Goal: Check status: Check status

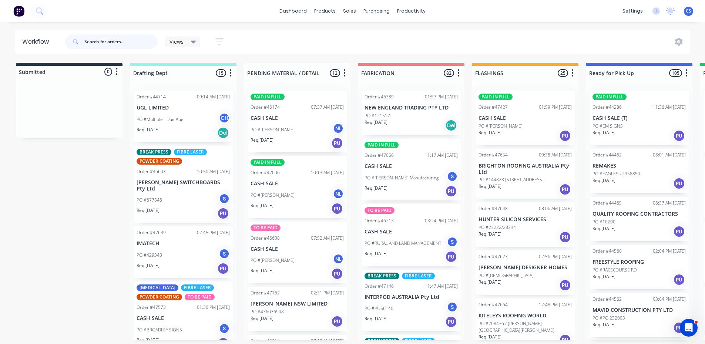
click at [144, 38] on input "text" at bounding box center [120, 41] width 73 height 15
type input "quality"
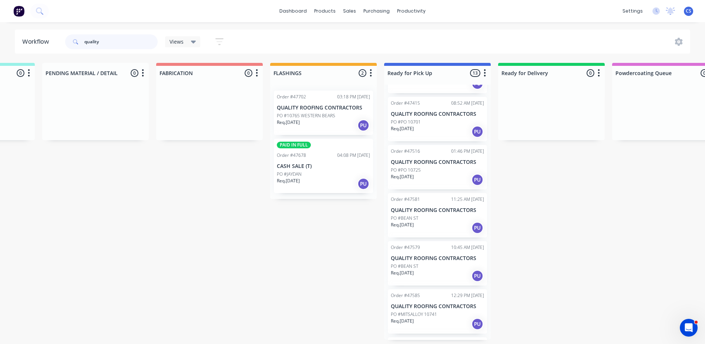
scroll to position [373, 0]
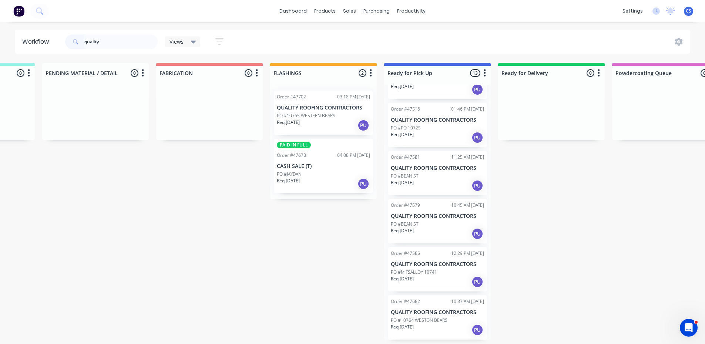
click at [445, 328] on div "Req. [DATE] PU" at bounding box center [437, 330] width 93 height 13
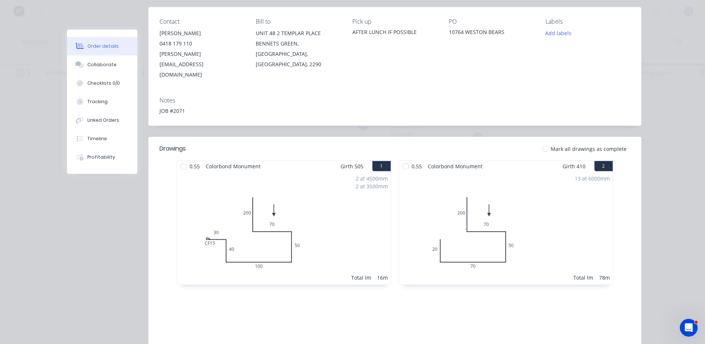
scroll to position [111, 0]
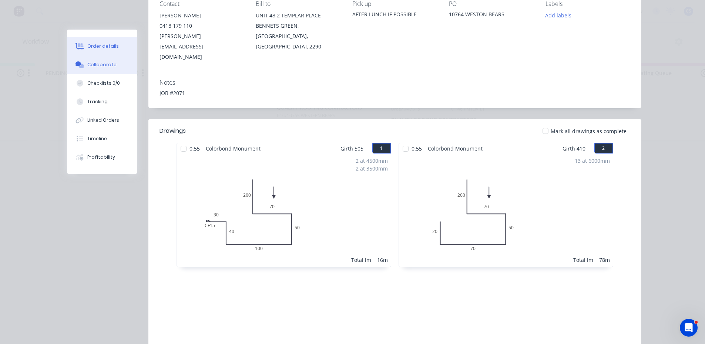
click at [81, 65] on icon at bounding box center [80, 66] width 5 height 4
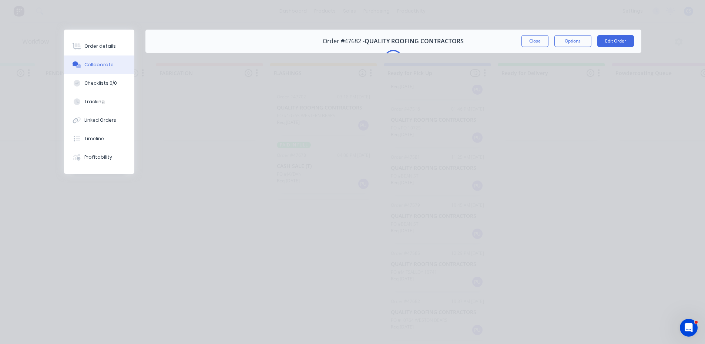
scroll to position [0, 0]
click at [107, 48] on div "Order details" at bounding box center [99, 46] width 31 height 7
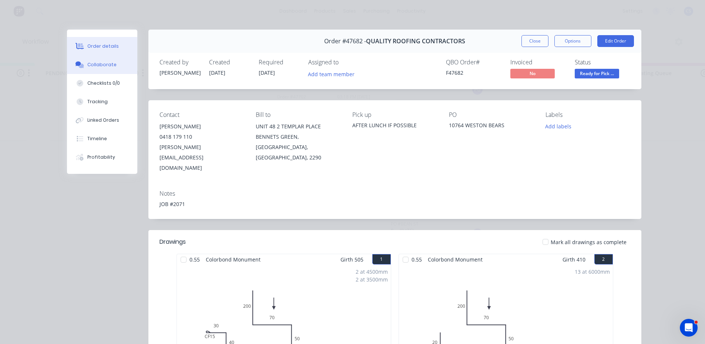
click at [105, 64] on div "Collaborate" at bounding box center [101, 64] width 29 height 7
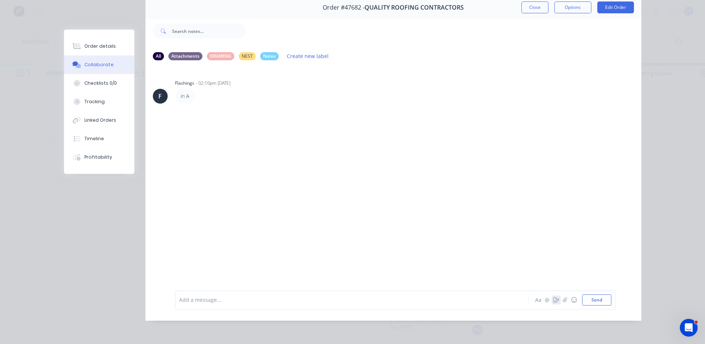
click at [555, 301] on icon "button" at bounding box center [556, 299] width 6 height 5
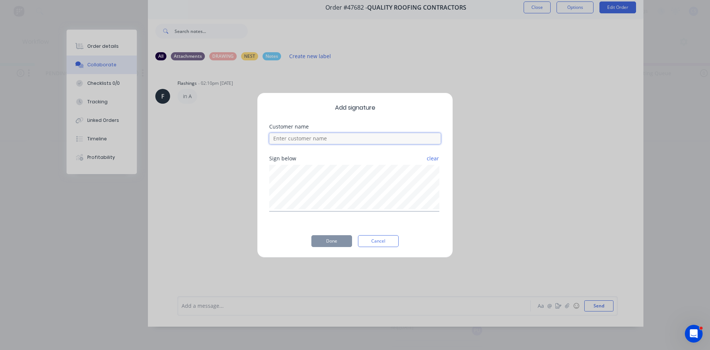
click at [289, 137] on input at bounding box center [355, 138] width 172 height 11
type input "[PERSON_NAME]"
click at [339, 241] on button "Done" at bounding box center [331, 241] width 41 height 12
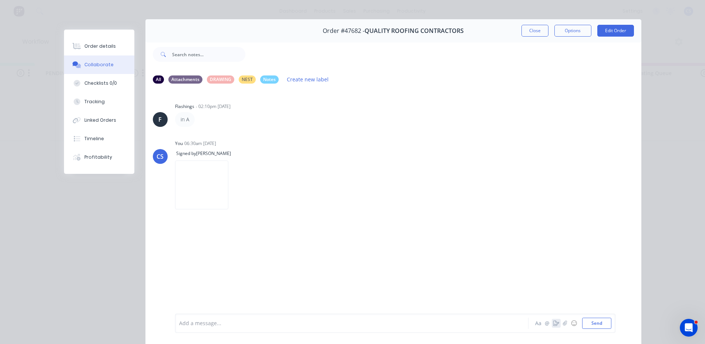
scroll to position [0, 0]
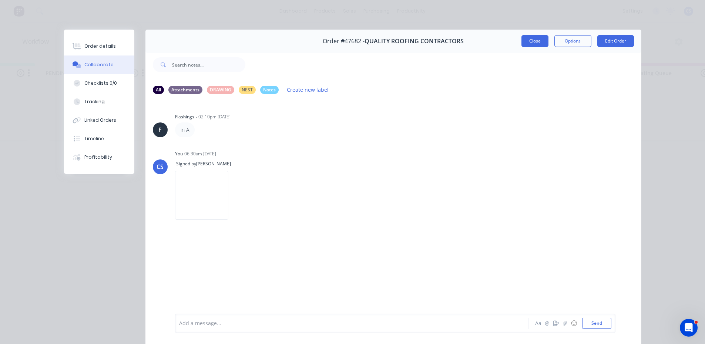
click at [538, 41] on button "Close" at bounding box center [534, 41] width 27 height 12
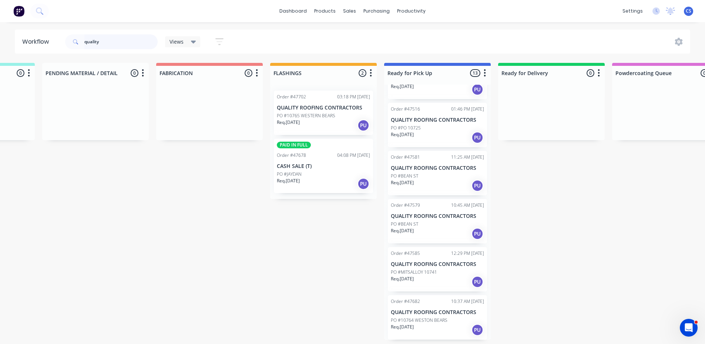
scroll to position [1, 202]
click at [429, 319] on p "PO #10764 WESTON BEARS" at bounding box center [419, 320] width 57 height 7
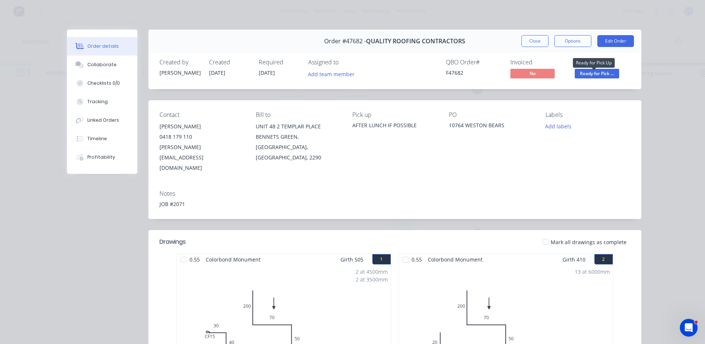
click at [597, 77] on span "Ready for Pick ..." at bounding box center [597, 73] width 44 height 9
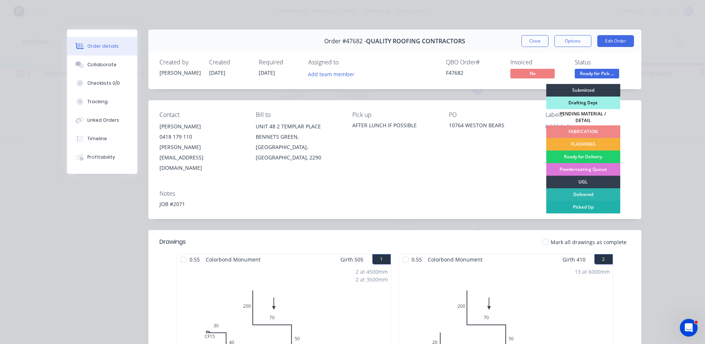
click at [587, 204] on div "Picked Up" at bounding box center [583, 207] width 74 height 13
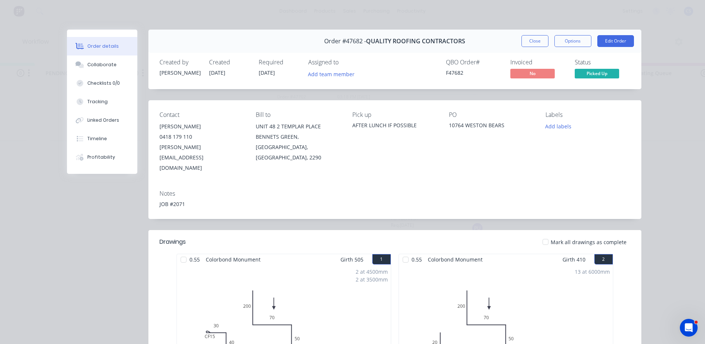
scroll to position [324, 0]
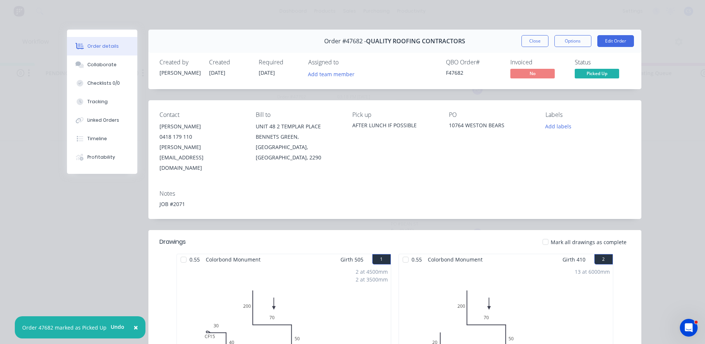
click at [648, 84] on div "Order details Collaborate Checklists 0/0 Tracking Linked Orders Timeline Profit…" at bounding box center [352, 172] width 705 height 344
click at [535, 46] on button "Close" at bounding box center [534, 41] width 27 height 12
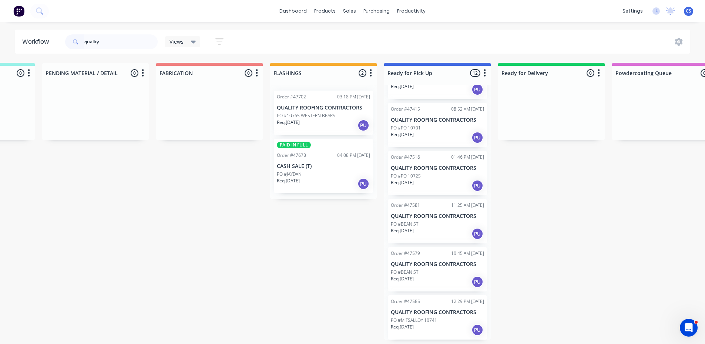
drag, startPoint x: 548, startPoint y: 54, endPoint x: 552, endPoint y: 34, distance: 20.5
drag, startPoint x: 552, startPoint y: 34, endPoint x: 124, endPoint y: 42, distance: 428.4
click at [124, 42] on input "quality" at bounding box center [120, 41] width 73 height 15
click at [436, 318] on p "PO #MITSALLOY 10741" at bounding box center [414, 320] width 46 height 7
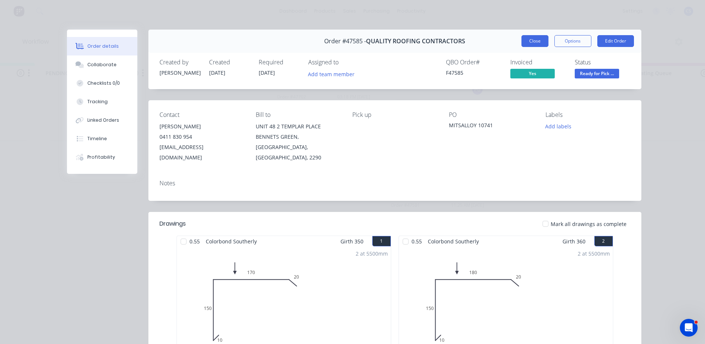
click at [529, 43] on button "Close" at bounding box center [534, 41] width 27 height 12
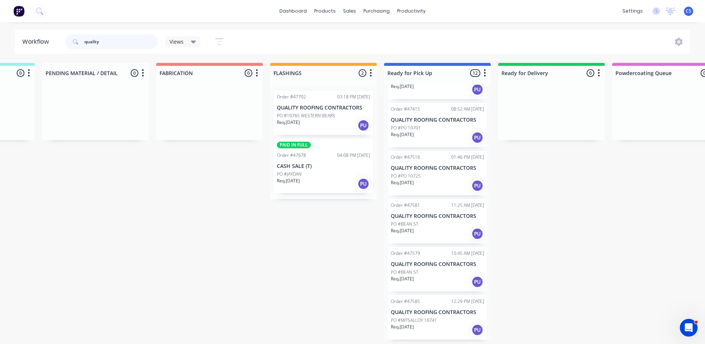
drag, startPoint x: 110, startPoint y: 44, endPoint x: 36, endPoint y: 50, distance: 74.7
click at [36, 50] on header "Workflow quality Views Save new view None (Default) edit Nilesh edit Production…" at bounding box center [352, 42] width 675 height 24
type input "impact"
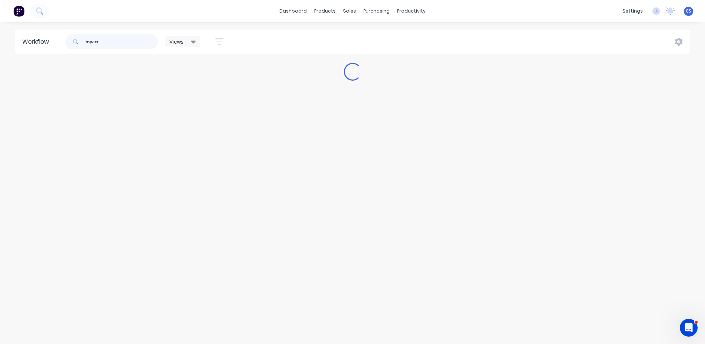
scroll to position [0, 0]
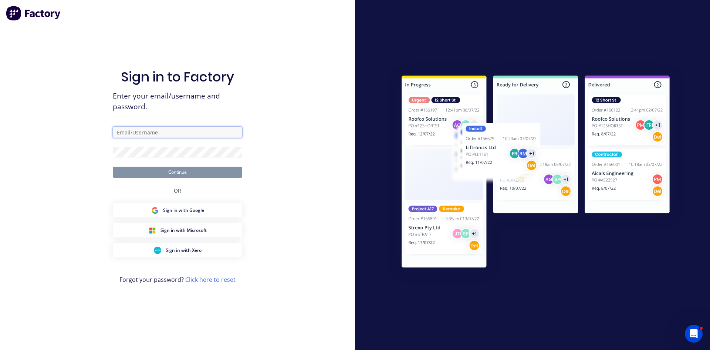
type input "[EMAIL_ADDRESS][DOMAIN_NAME]"
click at [199, 174] on button "Continue" at bounding box center [177, 171] width 129 height 11
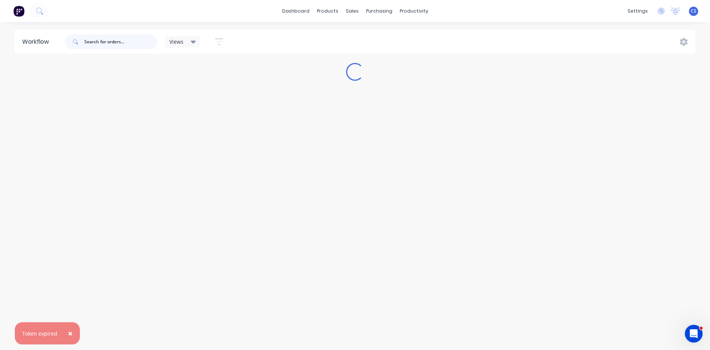
drag, startPoint x: 119, startPoint y: 47, endPoint x: 126, endPoint y: 46, distance: 6.4
click at [120, 46] on input "text" at bounding box center [120, 41] width 73 height 15
type input "impact"
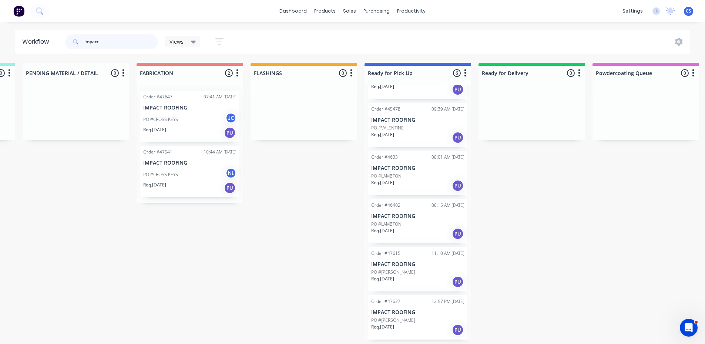
scroll to position [1, 221]
click at [424, 328] on div "Req. [DATE] PU" at bounding box center [417, 330] width 93 height 13
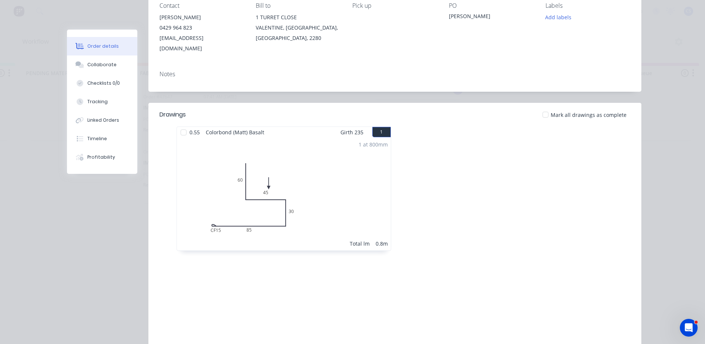
scroll to position [74, 0]
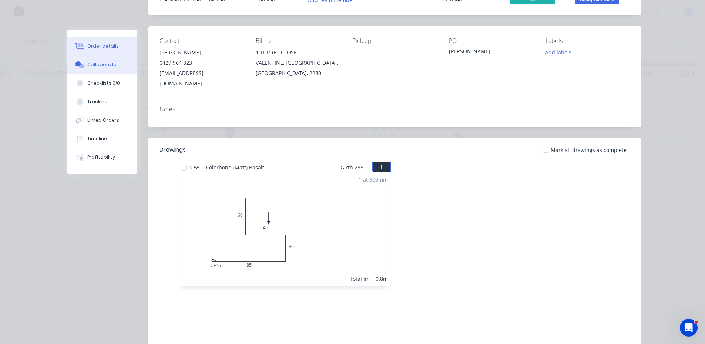
click at [104, 64] on div "Collaborate" at bounding box center [101, 64] width 29 height 7
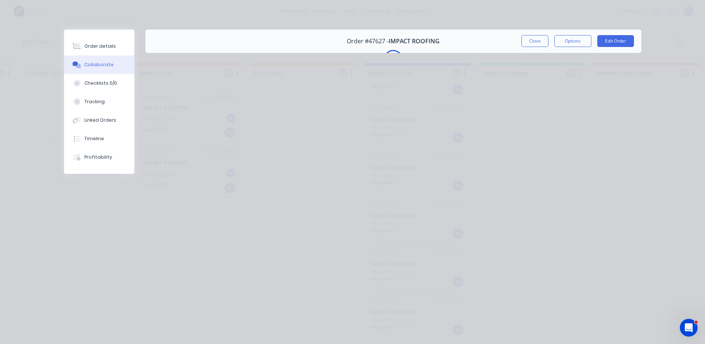
scroll to position [0, 0]
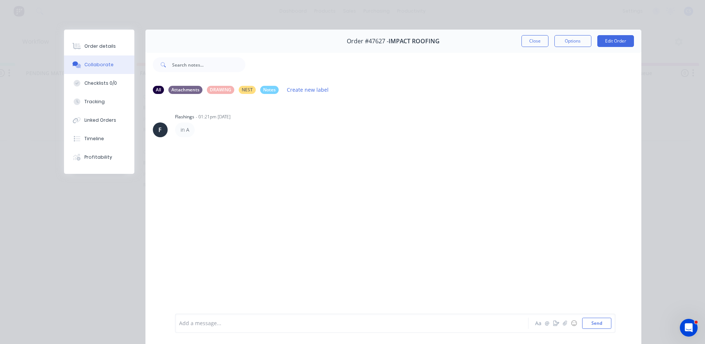
click at [1, 254] on div "Order details Collaborate Checklists 0/0 Tracking Linked Orders Timeline Profit…" at bounding box center [352, 172] width 705 height 344
click at [37, 162] on div "Order details Collaborate Checklists 0/0 Tracking Linked Orders Timeline Profit…" at bounding box center [352, 172] width 705 height 344
click at [532, 36] on button "Close" at bounding box center [534, 41] width 27 height 12
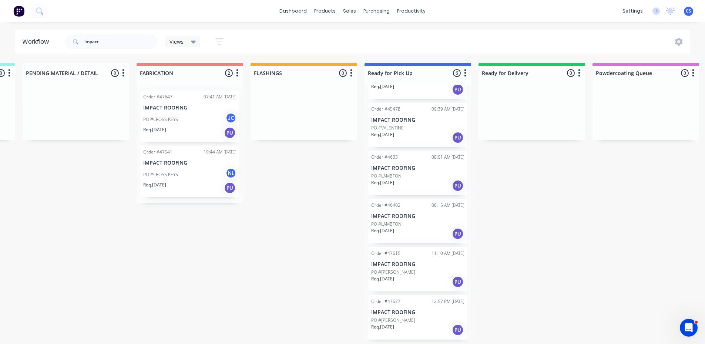
click at [427, 276] on div "Req. [DATE] PU" at bounding box center [417, 282] width 93 height 13
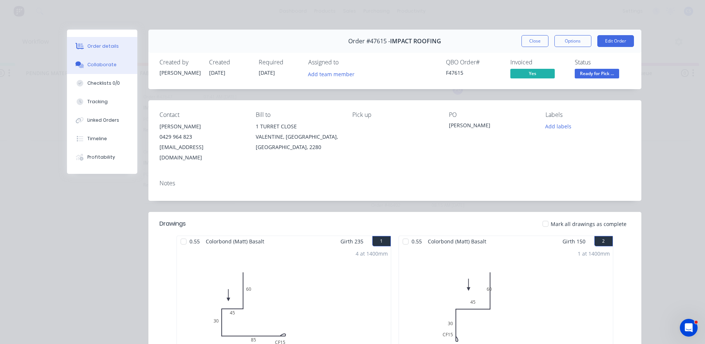
click at [106, 59] on button "Collaborate" at bounding box center [102, 64] width 70 height 18
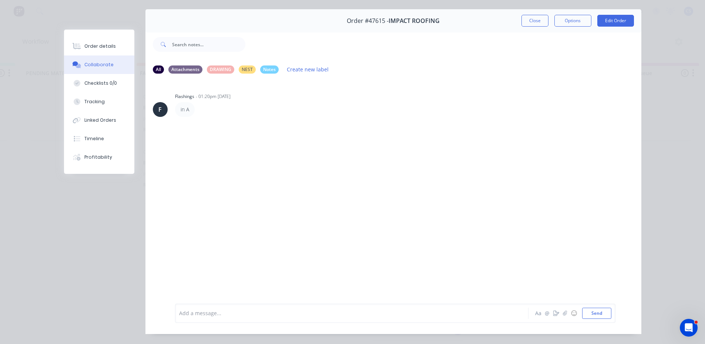
scroll to position [39, 0]
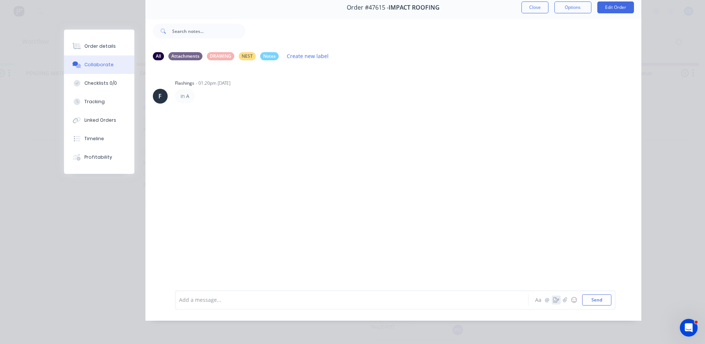
click at [554, 300] on icon "button" at bounding box center [556, 299] width 6 height 5
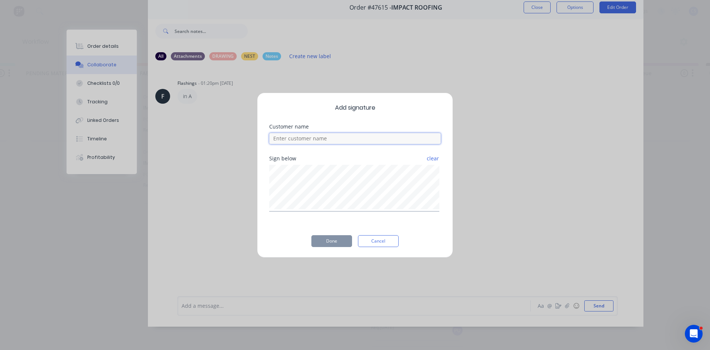
click at [286, 144] on input at bounding box center [355, 138] width 172 height 11
type input "Will"
click at [336, 243] on button "Done" at bounding box center [331, 241] width 41 height 12
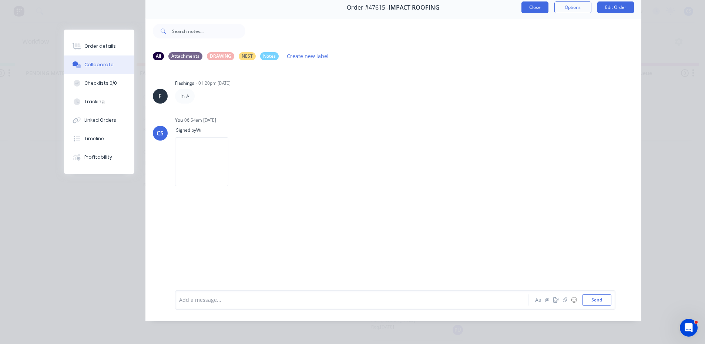
click at [534, 11] on button "Close" at bounding box center [534, 7] width 27 height 12
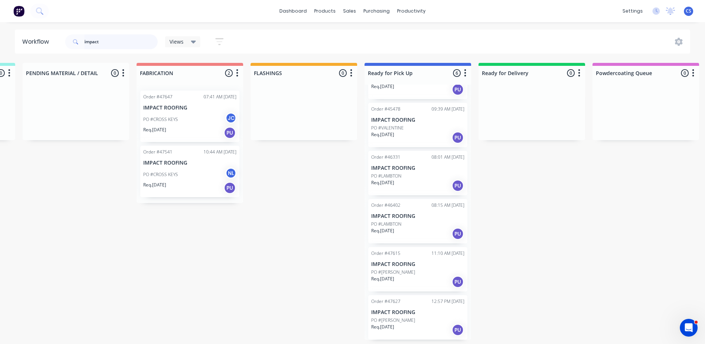
scroll to position [1, 221]
click at [412, 317] on div "PO #[PERSON_NAME]" at bounding box center [417, 320] width 93 height 7
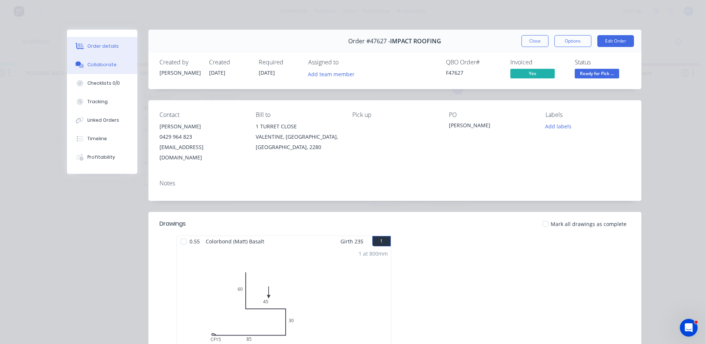
click at [112, 70] on button "Collaborate" at bounding box center [102, 64] width 70 height 18
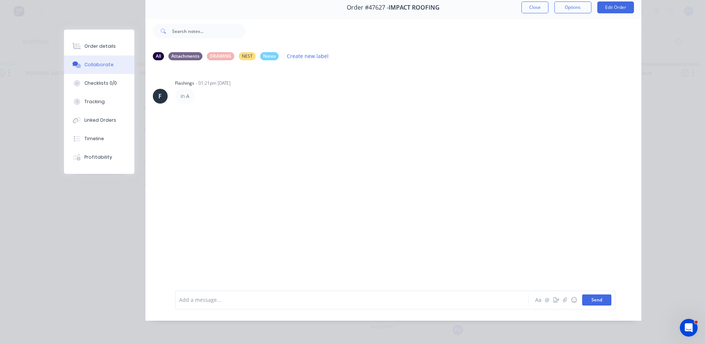
scroll to position [39, 0]
click at [555, 299] on icon "button" at bounding box center [556, 299] width 6 height 5
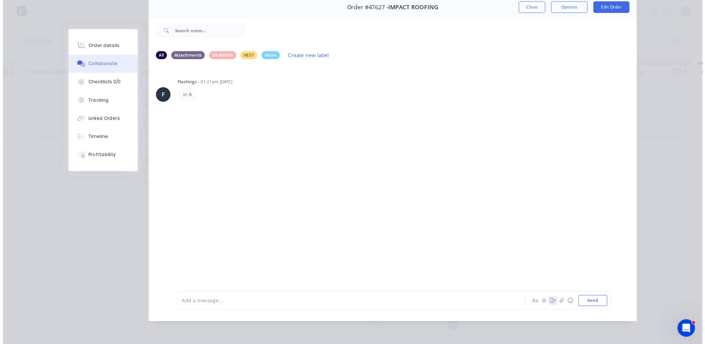
scroll to position [34, 0]
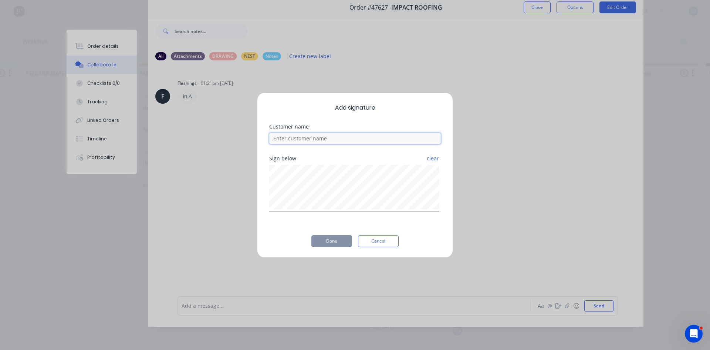
click at [323, 136] on input at bounding box center [355, 138] width 172 height 11
type input "Will"
click at [321, 242] on button "Done" at bounding box center [331, 241] width 41 height 12
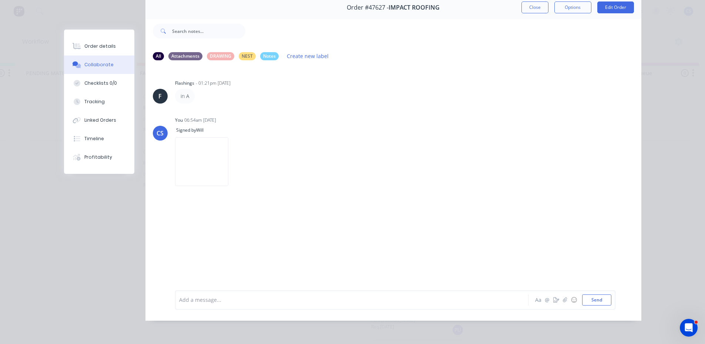
click at [118, 271] on div "Order #47627 - IMPACT ROOFING Close Options Edit Order All Attachments DRAWING …" at bounding box center [352, 158] width 577 height 325
click at [534, 7] on button "Close" at bounding box center [534, 7] width 27 height 12
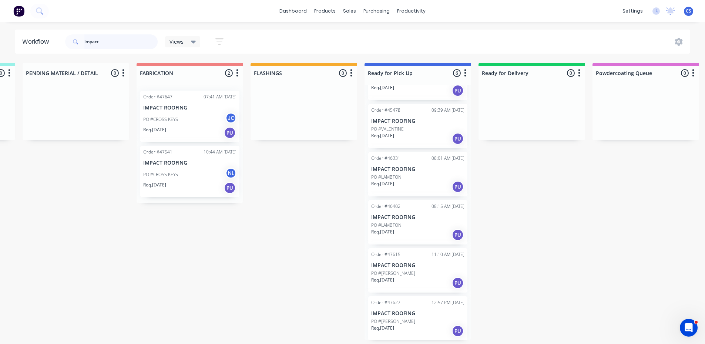
scroll to position [36, 0]
click at [412, 327] on div "Req. [DATE] PU" at bounding box center [417, 330] width 93 height 13
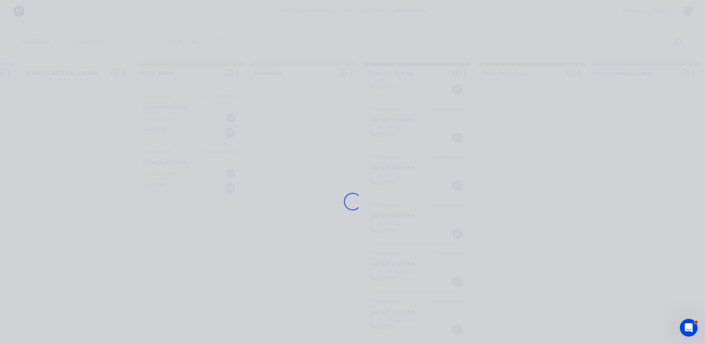
click at [412, 327] on div "Loading..." at bounding box center [353, 202] width 592 height 344
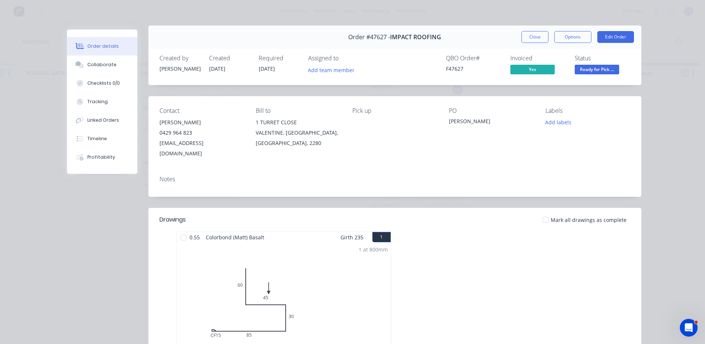
scroll to position [4, 0]
click at [588, 70] on span "Ready for Pick ..." at bounding box center [597, 69] width 44 height 9
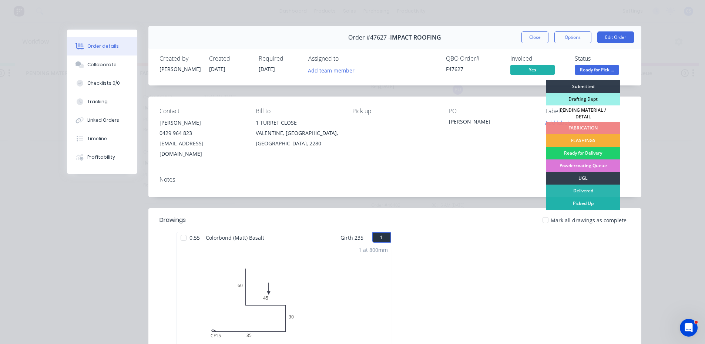
click at [577, 199] on div "Picked Up" at bounding box center [583, 203] width 74 height 13
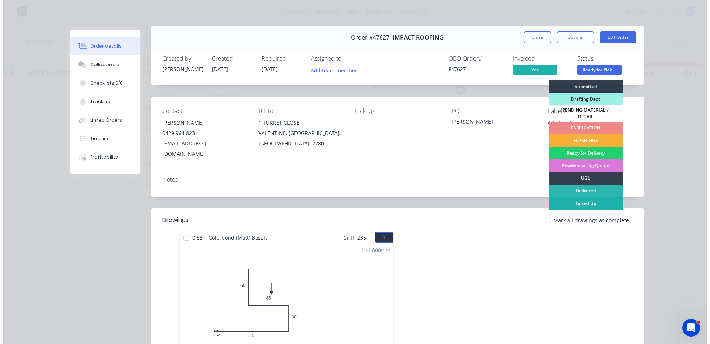
scroll to position [0, 0]
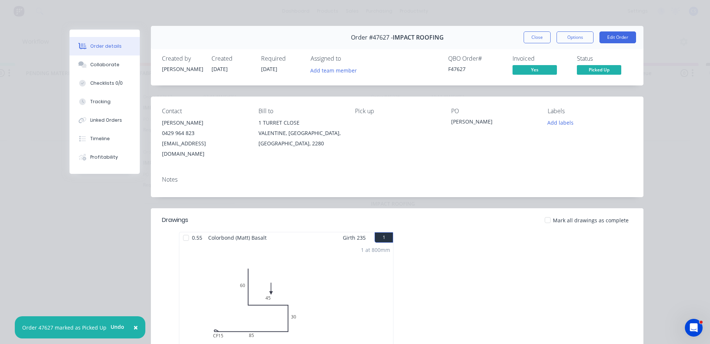
click at [671, 85] on div "Order details Collaborate Checklists 0/0 Tracking Linked Orders Timeline Profit…" at bounding box center [355, 172] width 710 height 344
click at [539, 34] on button "Close" at bounding box center [537, 37] width 27 height 12
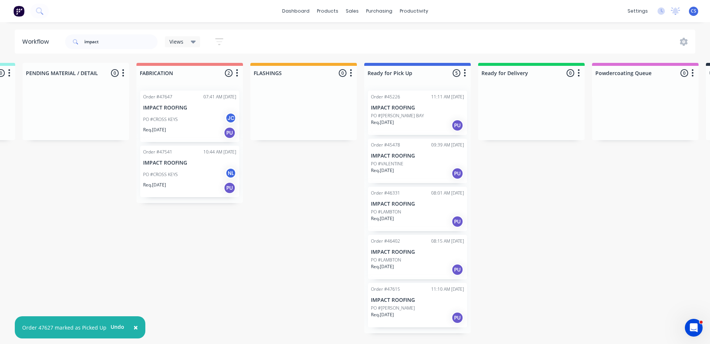
click at [412, 316] on div "Req. [DATE] PU" at bounding box center [417, 317] width 93 height 13
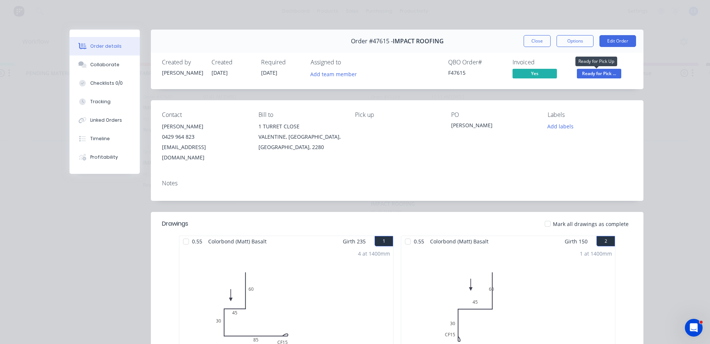
click at [599, 75] on span "Ready for Pick ..." at bounding box center [599, 73] width 44 height 9
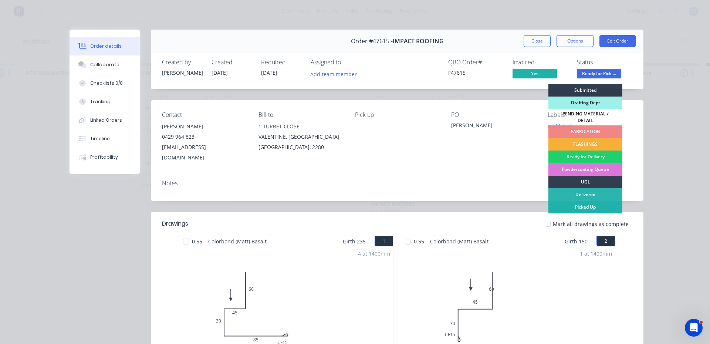
click at [585, 206] on div "Picked Up" at bounding box center [586, 207] width 74 height 13
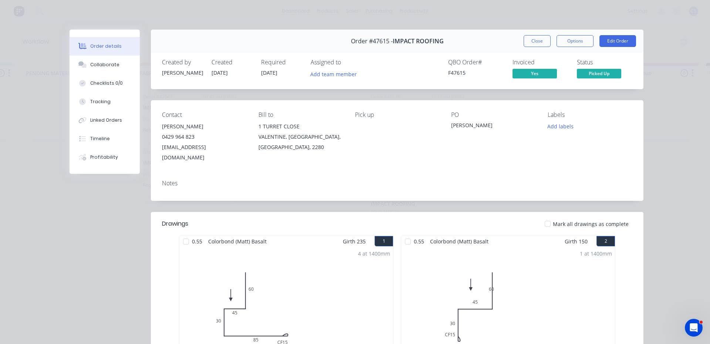
click at [668, 175] on div "Order details Collaborate Checklists 0/0 Tracking Linked Orders Timeline Profit…" at bounding box center [355, 172] width 710 height 344
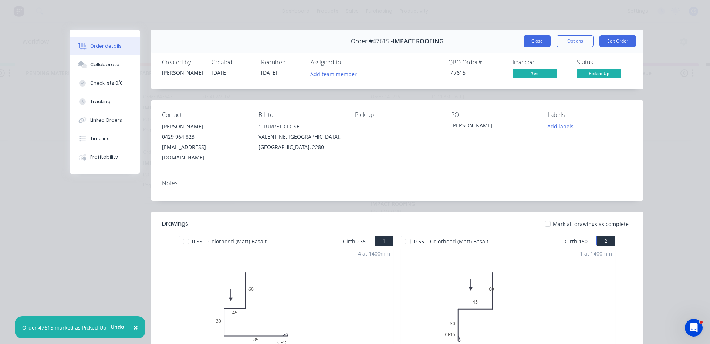
click at [532, 44] on button "Close" at bounding box center [537, 41] width 27 height 12
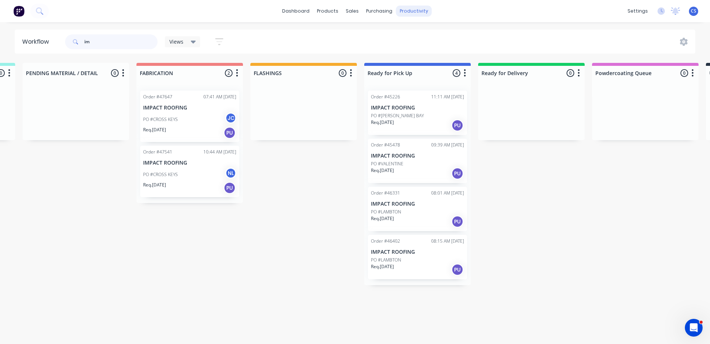
type input "i"
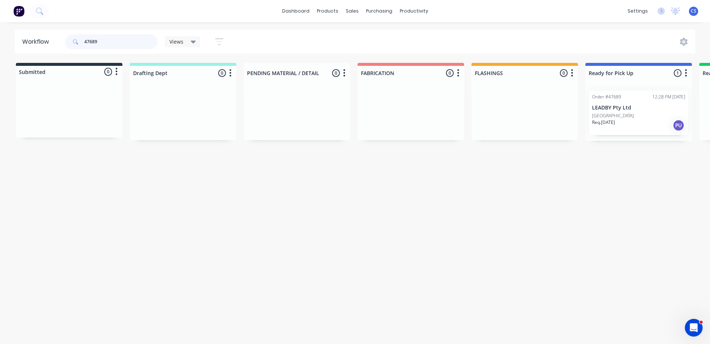
type input "47689"
click at [605, 112] on p "[GEOGRAPHIC_DATA]" at bounding box center [613, 115] width 42 height 7
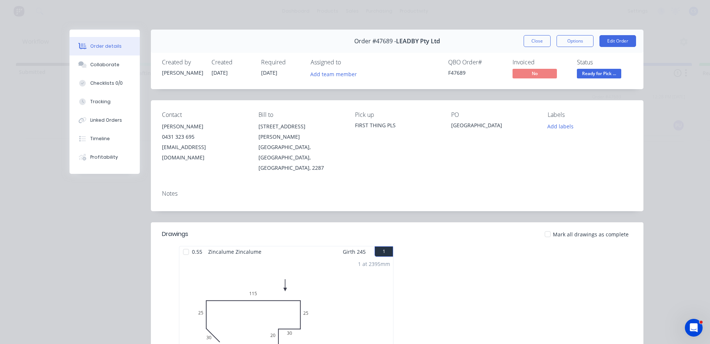
scroll to position [152, 0]
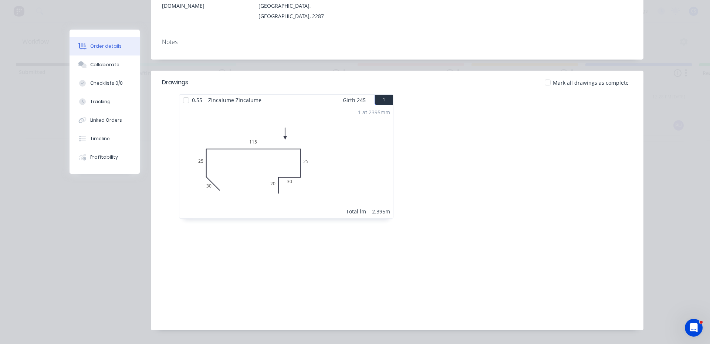
drag, startPoint x: 103, startPoint y: 68, endPoint x: 169, endPoint y: 77, distance: 66.8
click at [103, 68] on button "Collaborate" at bounding box center [105, 64] width 70 height 18
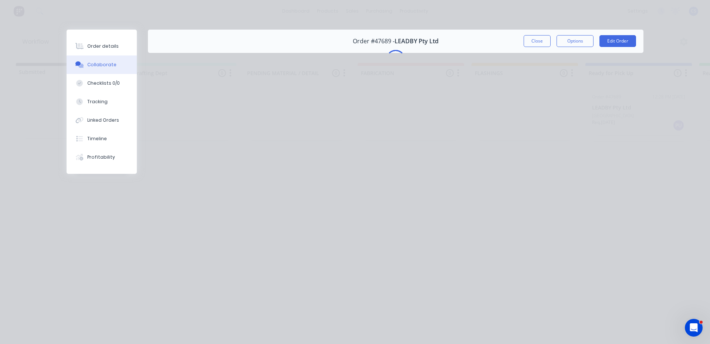
scroll to position [0, 0]
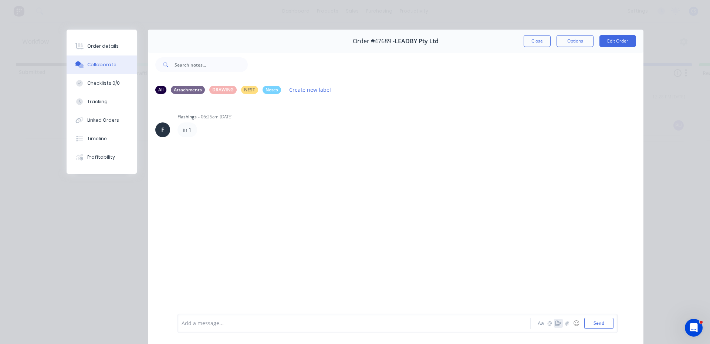
click at [556, 321] on icon "button" at bounding box center [559, 323] width 6 height 5
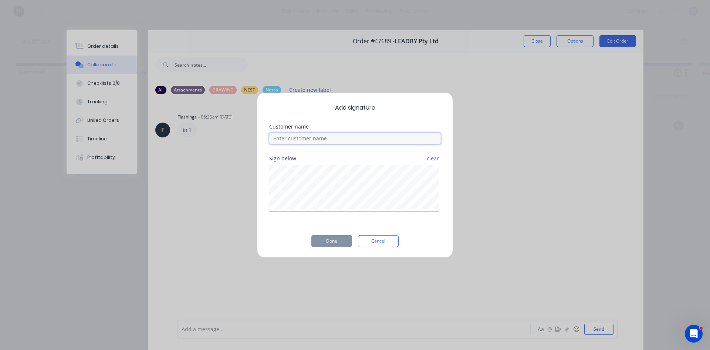
click at [308, 135] on input at bounding box center [355, 138] width 172 height 11
type input "[PERSON_NAME]"
click at [333, 241] on button "Done" at bounding box center [331, 241] width 41 height 12
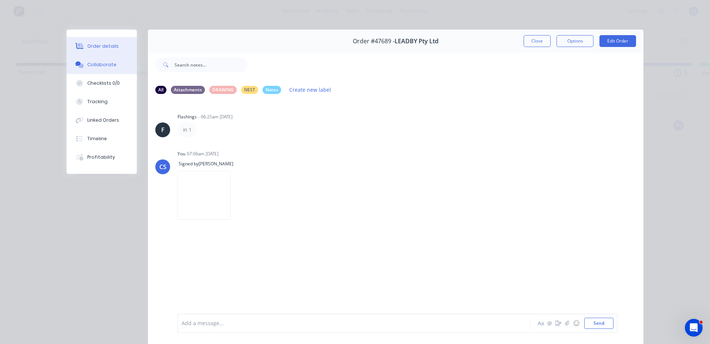
click at [101, 43] on div "Order details" at bounding box center [102, 46] width 31 height 7
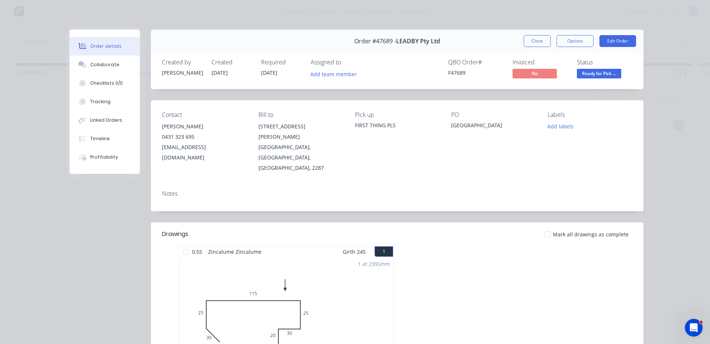
click at [598, 73] on span "Ready for Pick ..." at bounding box center [599, 73] width 44 height 9
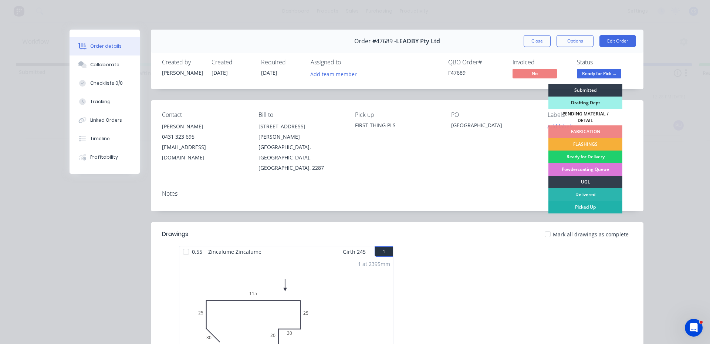
click at [592, 206] on div "Picked Up" at bounding box center [586, 207] width 74 height 13
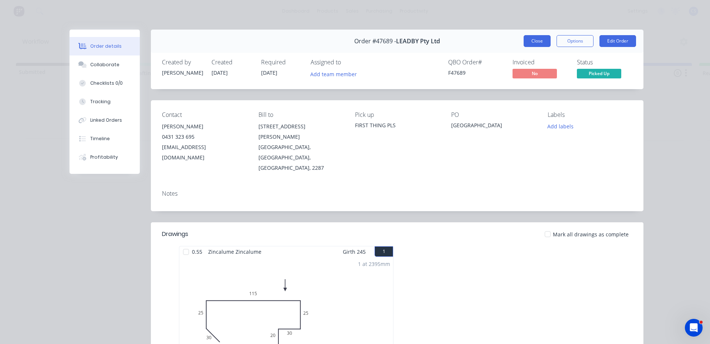
click at [529, 43] on button "Close" at bounding box center [537, 41] width 27 height 12
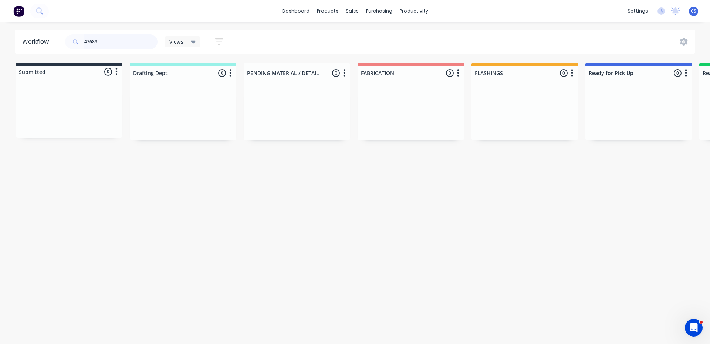
drag, startPoint x: 127, startPoint y: 43, endPoint x: 0, endPoint y: 45, distance: 126.9
click at [0, 45] on div "Workflow 47689 Views Save new view None (Default) edit Nilesh edit Production e…" at bounding box center [355, 42] width 710 height 24
type input "THE GOO"
click at [618, 128] on p "PO #the good carpentry" at bounding box center [616, 126] width 48 height 7
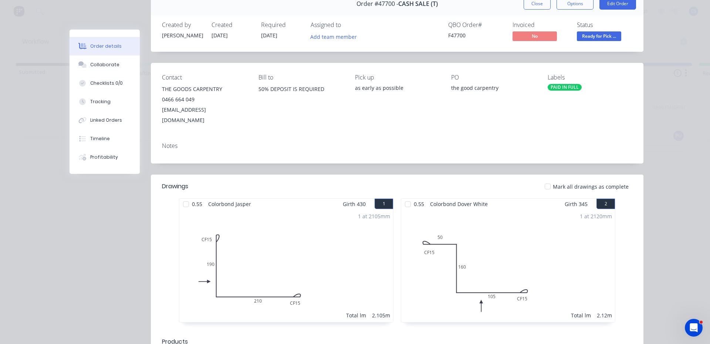
scroll to position [37, 0]
click at [90, 66] on div "Collaborate" at bounding box center [104, 64] width 29 height 7
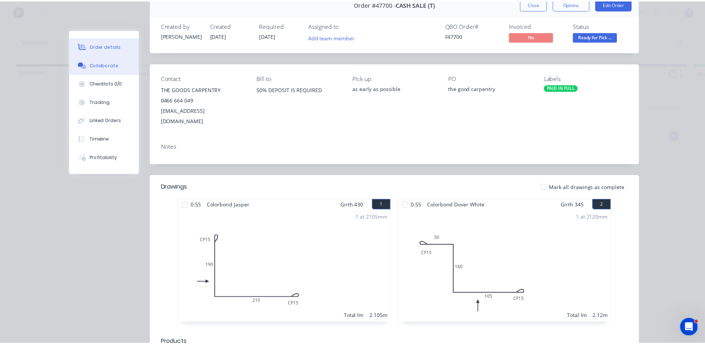
scroll to position [0, 0]
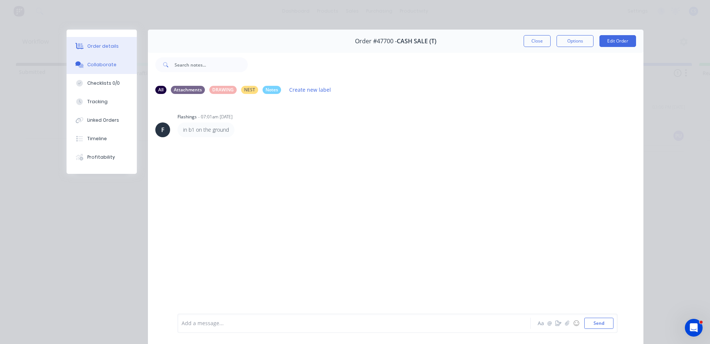
click at [96, 38] on button "Order details" at bounding box center [102, 46] width 70 height 18
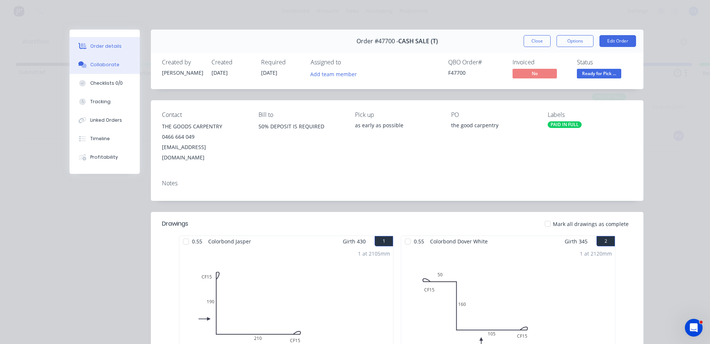
click at [97, 65] on div "Collaborate" at bounding box center [104, 64] width 29 height 7
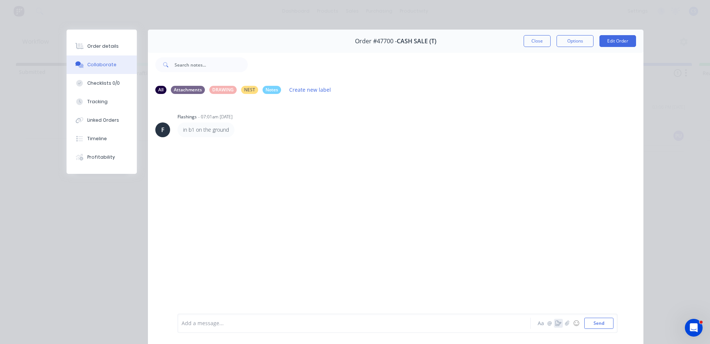
click at [556, 323] on icon "button" at bounding box center [559, 323] width 6 height 5
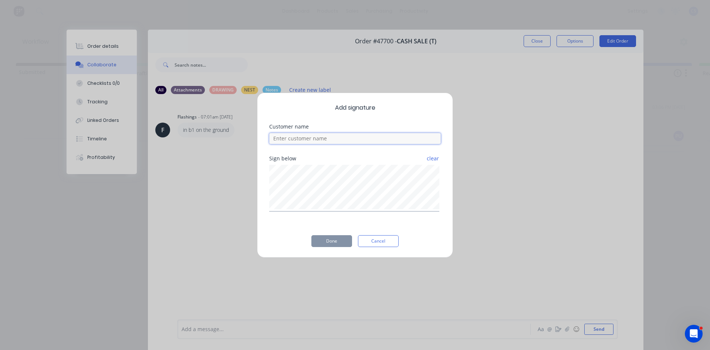
click at [347, 138] on input at bounding box center [355, 138] width 172 height 11
type input "[PERSON_NAME]"
click at [330, 246] on button "Done" at bounding box center [331, 241] width 41 height 12
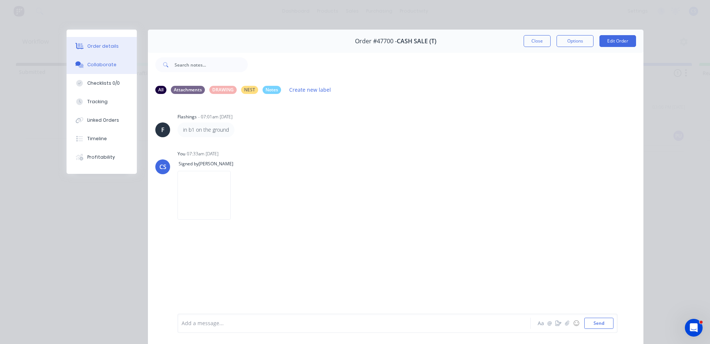
click at [118, 54] on button "Order details" at bounding box center [102, 46] width 70 height 18
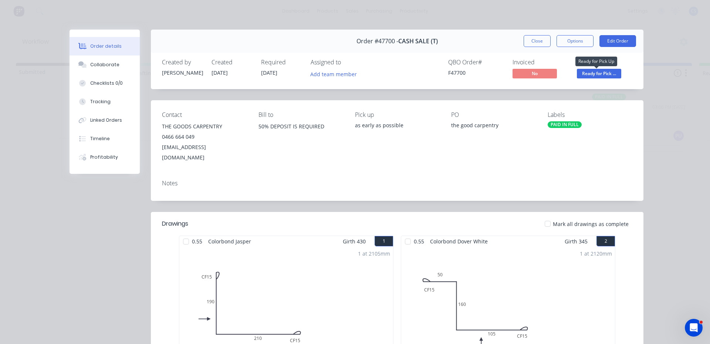
click at [608, 74] on span "Ready for Pick ..." at bounding box center [599, 73] width 44 height 9
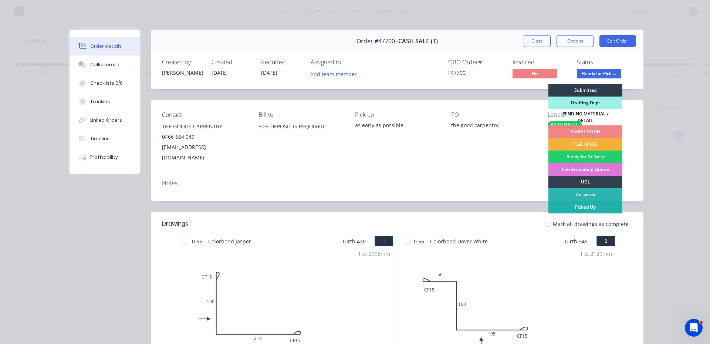
click at [597, 204] on div "Picked Up" at bounding box center [586, 207] width 74 height 13
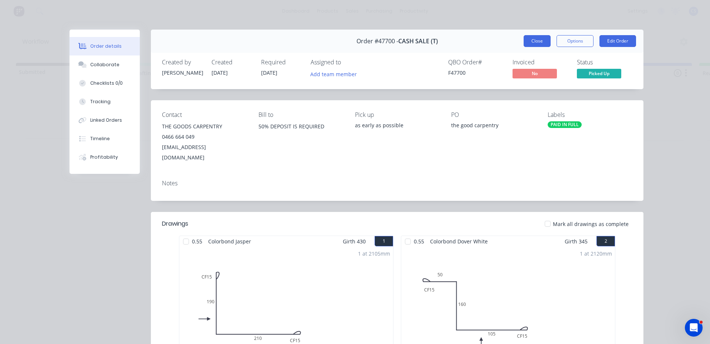
click at [535, 37] on button "Close" at bounding box center [537, 41] width 27 height 12
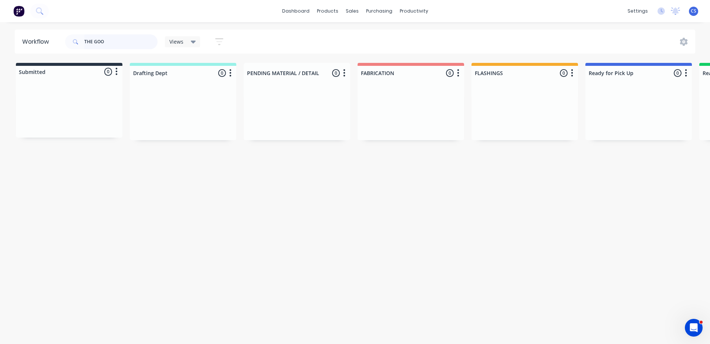
drag, startPoint x: 128, startPoint y: 46, endPoint x: 0, endPoint y: 46, distance: 127.6
click at [0, 46] on div "Workflow THE GOO Views Save new view None (Default) edit Nilesh edit Production…" at bounding box center [355, 42] width 710 height 24
